Goal: Task Accomplishment & Management: Use online tool/utility

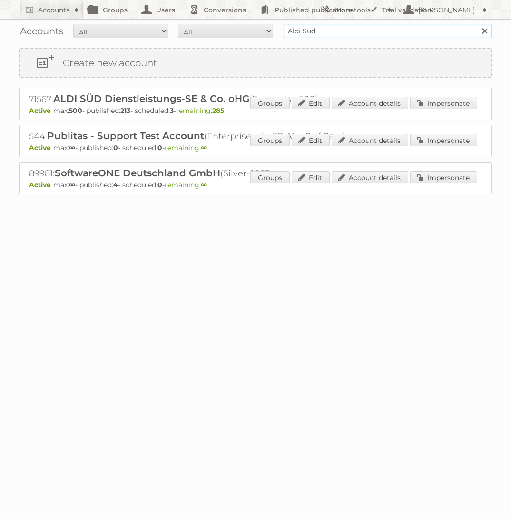
click at [369, 32] on input "Aldi Sud" at bounding box center [388, 31] width 210 height 14
type input "Bauhaus"
click at [478, 24] on input "Search" at bounding box center [485, 31] width 14 height 14
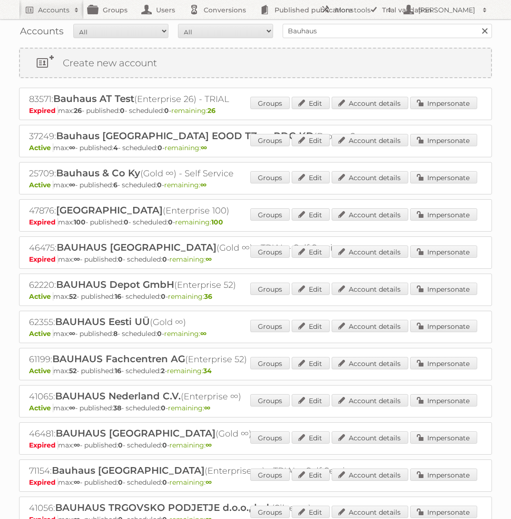
click at [458, 386] on div "41065: BAUHAUS Nederland C.V. (Enterprise ∞) Active max: ∞ - published: 38 - sc…" at bounding box center [255, 401] width 473 height 32
click at [457, 394] on link "Impersonate" at bounding box center [443, 400] width 67 height 12
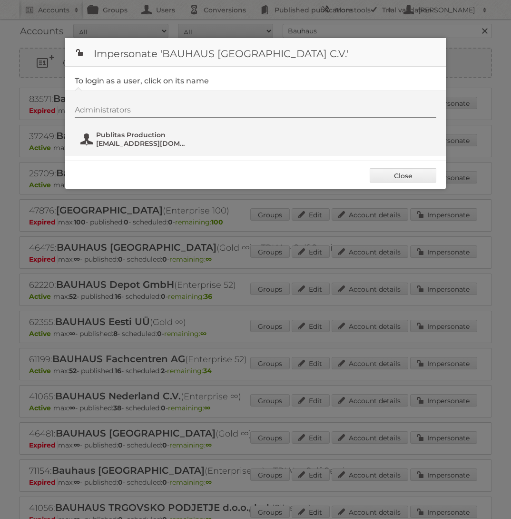
click at [154, 138] on span "Publitas Production" at bounding box center [142, 134] width 92 height 9
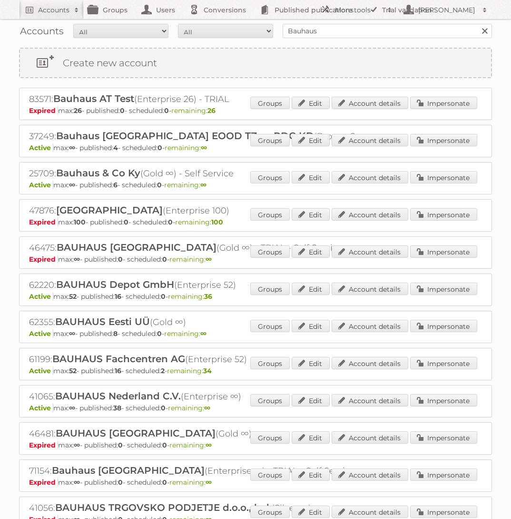
click at [365, 22] on div "Accounts All Active Expired Pending All Paid Trials Self service Bauhaus Search" at bounding box center [255, 31] width 473 height 24
click at [365, 27] on input "Bauhaus" at bounding box center [388, 31] width 210 height 14
type input "Aldi Süd"
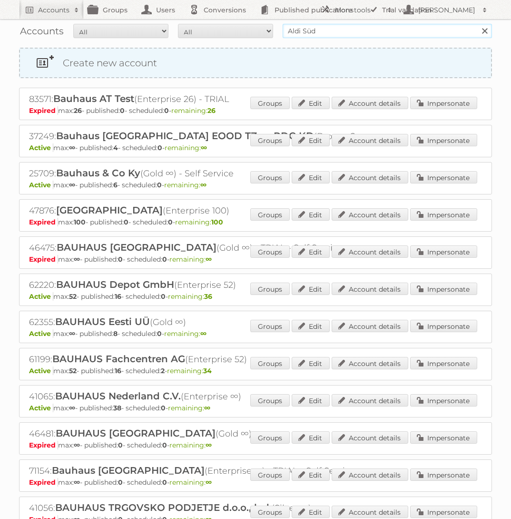
click at [478, 24] on input "Search" at bounding box center [485, 31] width 14 height 14
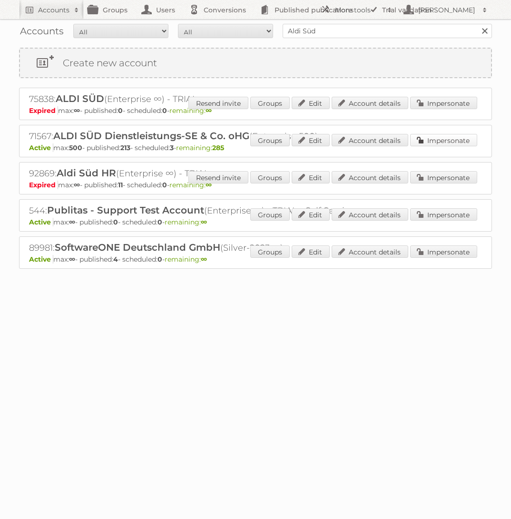
click at [454, 140] on link "Impersonate" at bounding box center [443, 140] width 67 height 12
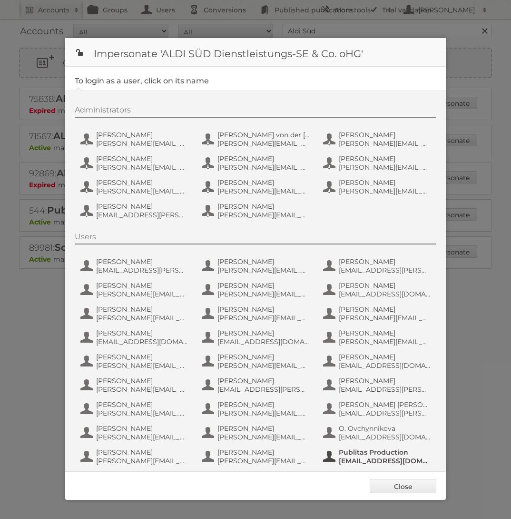
click at [367, 447] on button "Publitas Production fs+aldisud@publitas.com" at bounding box center [378, 456] width 112 height 19
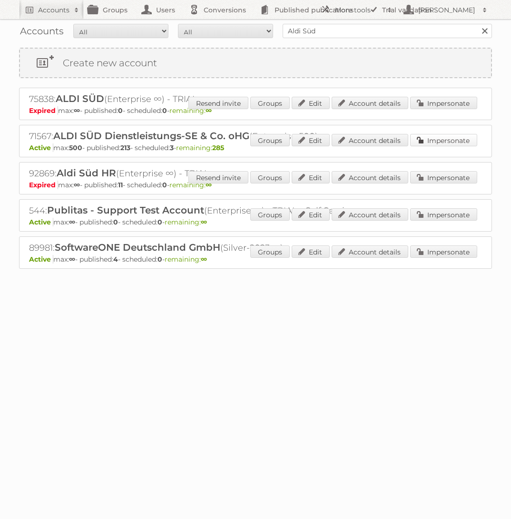
click at [456, 142] on link "Impersonate" at bounding box center [443, 140] width 67 height 12
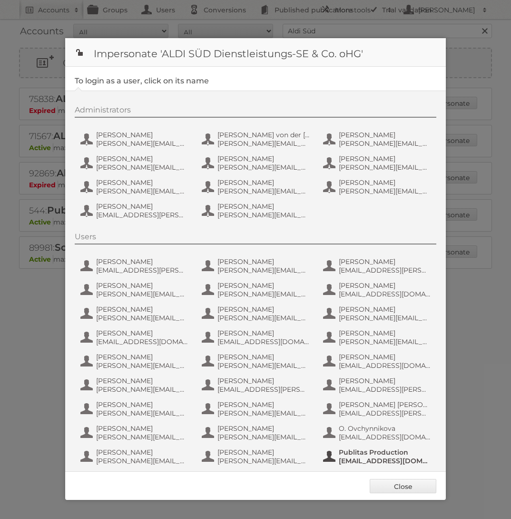
click at [384, 447] on button "Publitas Production fs+aldisud@publitas.com" at bounding box center [378, 456] width 112 height 19
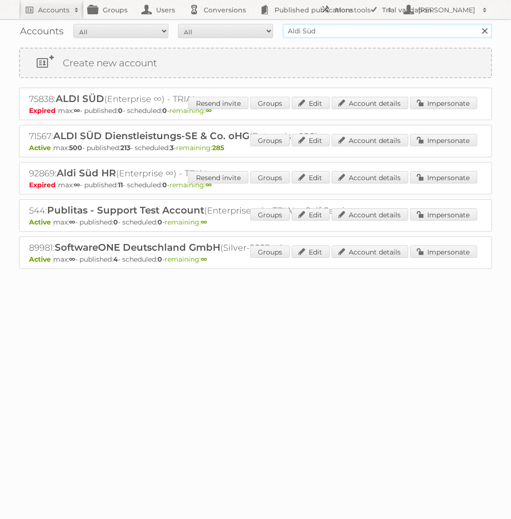
click at [381, 31] on input "Aldi Süd" at bounding box center [388, 31] width 210 height 14
type input "arhaus"
click at [478, 24] on input "Search" at bounding box center [485, 31] width 14 height 14
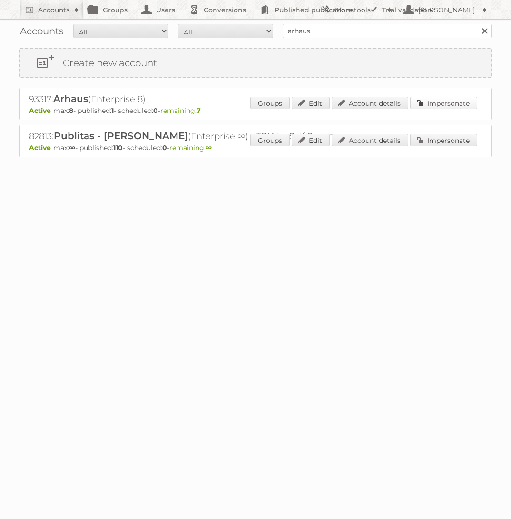
click at [458, 102] on link "Impersonate" at bounding box center [443, 103] width 67 height 12
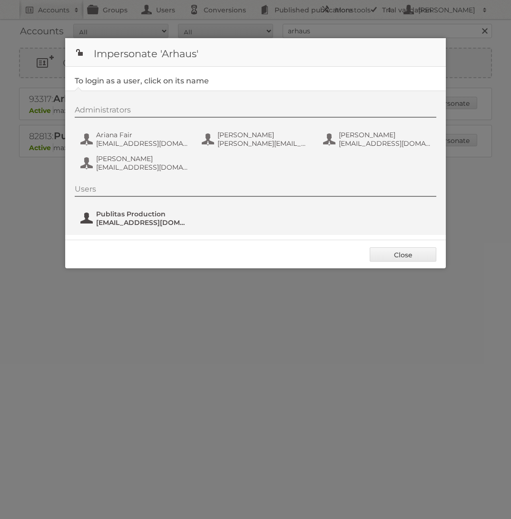
click at [177, 214] on span "Publitas Production" at bounding box center [142, 214] width 92 height 9
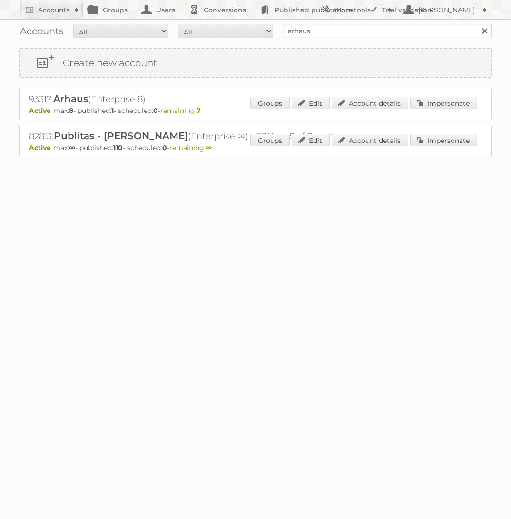
click at [328, 35] on input "arhaus" at bounding box center [388, 31] width 210 height 14
type input "GAMMA"
click at [478, 24] on input "Search" at bounding box center [485, 31] width 14 height 14
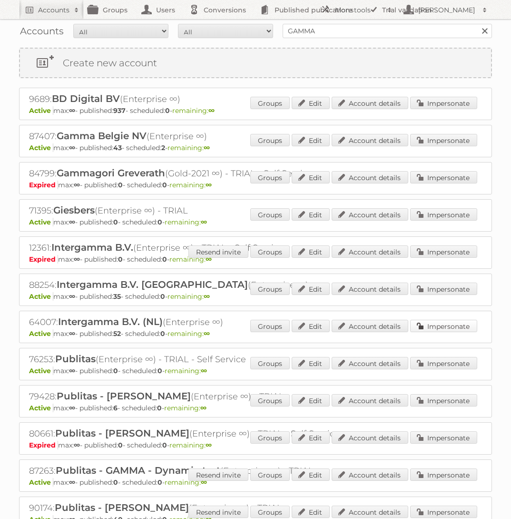
click at [453, 323] on link "Impersonate" at bounding box center [443, 325] width 67 height 12
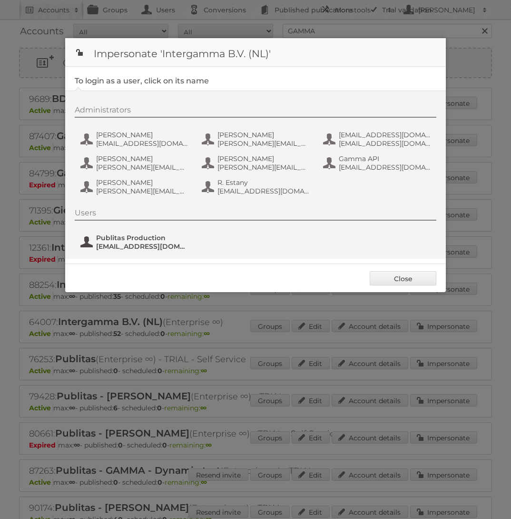
click at [150, 234] on span "Publitas Production" at bounding box center [142, 237] width 92 height 9
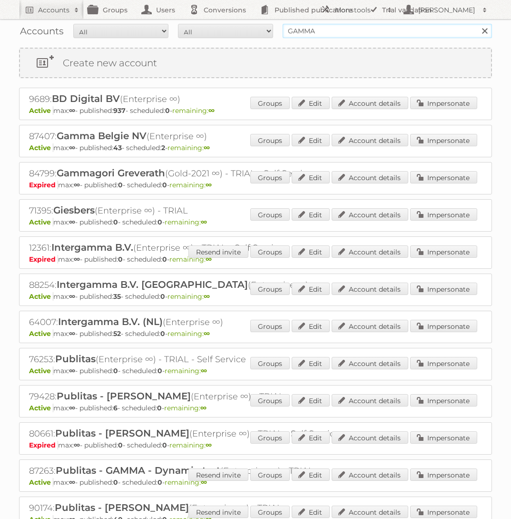
click at [387, 30] on input "GAMMA" at bounding box center [388, 31] width 210 height 14
type input "Makro"
click at [478, 24] on input "Search" at bounding box center [485, 31] width 14 height 14
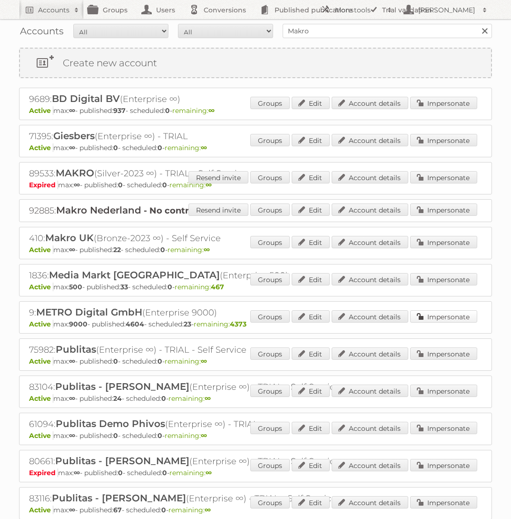
click at [449, 315] on link "Impersonate" at bounding box center [443, 316] width 67 height 12
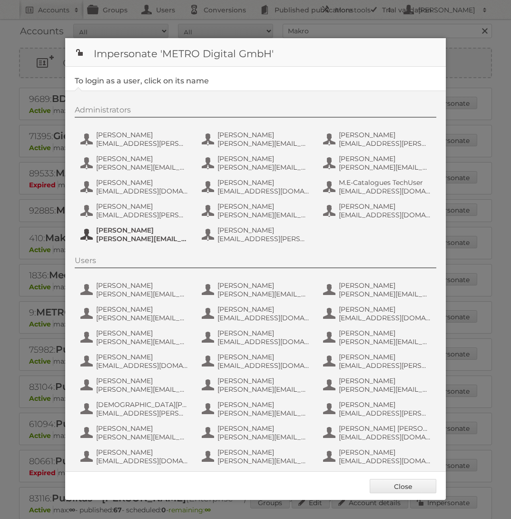
click at [128, 238] on span "tim.lambertz@metro.de" at bounding box center [142, 238] width 92 height 9
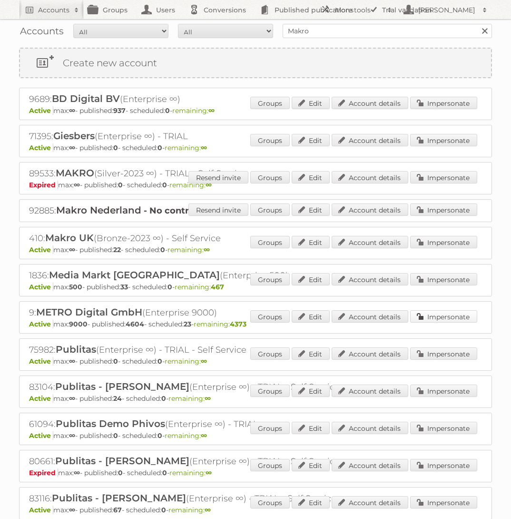
click at [454, 315] on link "Impersonate" at bounding box center [443, 316] width 67 height 12
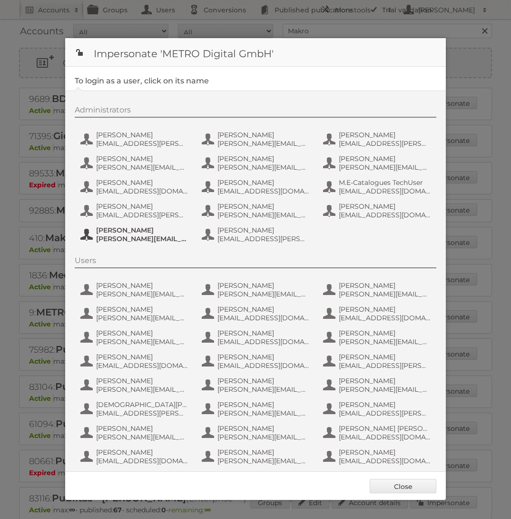
click at [133, 231] on span "Tim Lambertz" at bounding box center [142, 230] width 92 height 9
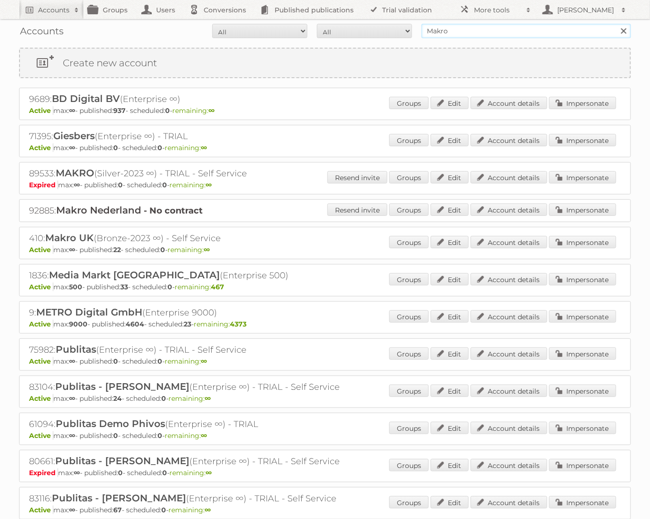
click at [498, 36] on input "Makro" at bounding box center [527, 31] width 210 height 14
type input "GAMMA\"
click at [511, 24] on input "Search" at bounding box center [624, 31] width 14 height 14
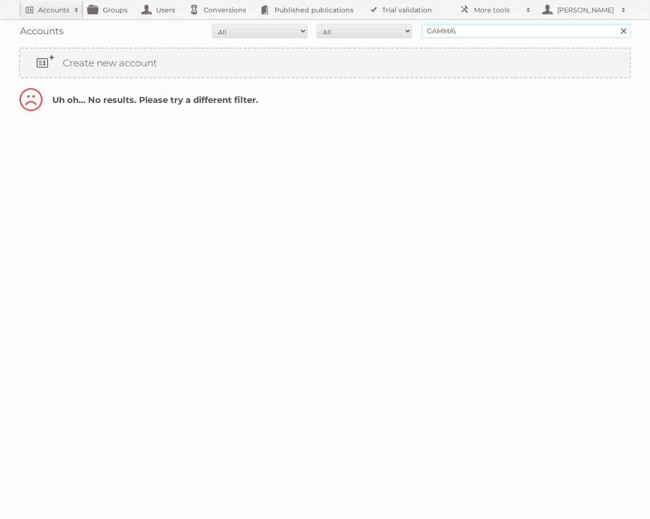
click at [497, 26] on input "GAMMA\" at bounding box center [527, 31] width 210 height 14
click at [486, 34] on input "GAMMA\" at bounding box center [527, 31] width 210 height 14
type input "GAMMA"
click at [617, 24] on input "Search" at bounding box center [624, 31] width 14 height 14
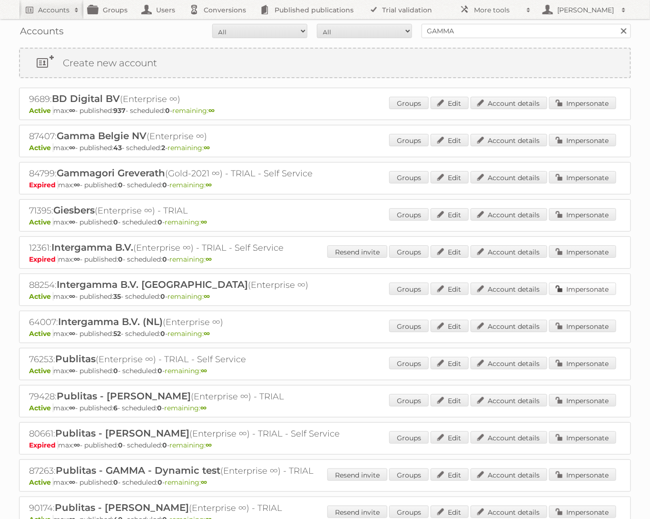
click at [600, 282] on link "Impersonate" at bounding box center [582, 288] width 67 height 12
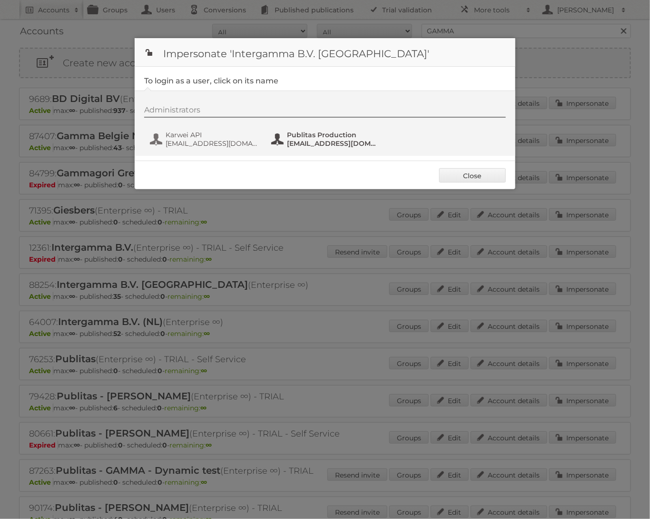
click at [331, 135] on span "Publitas Production" at bounding box center [333, 134] width 92 height 9
